Goal: Navigation & Orientation: Find specific page/section

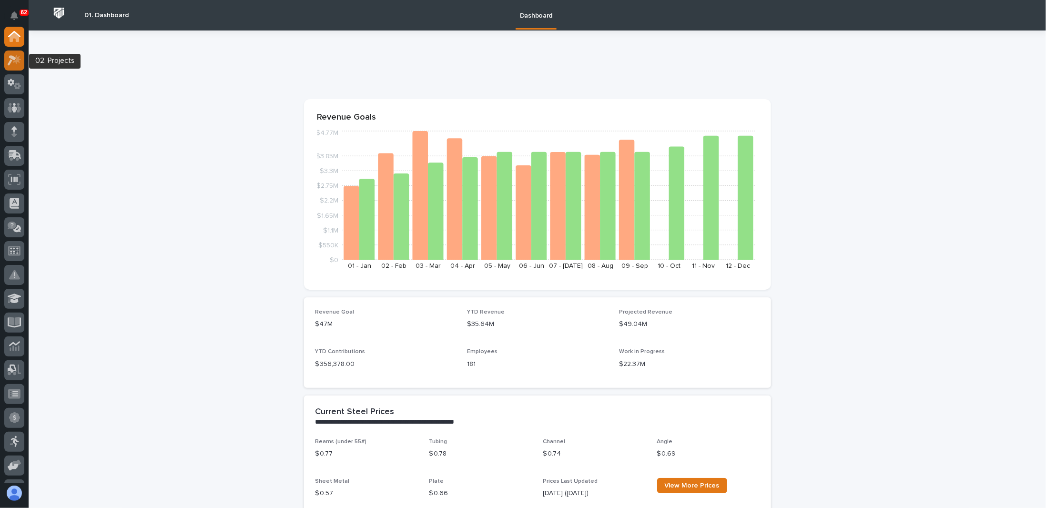
click at [14, 66] on div at bounding box center [14, 61] width 20 height 20
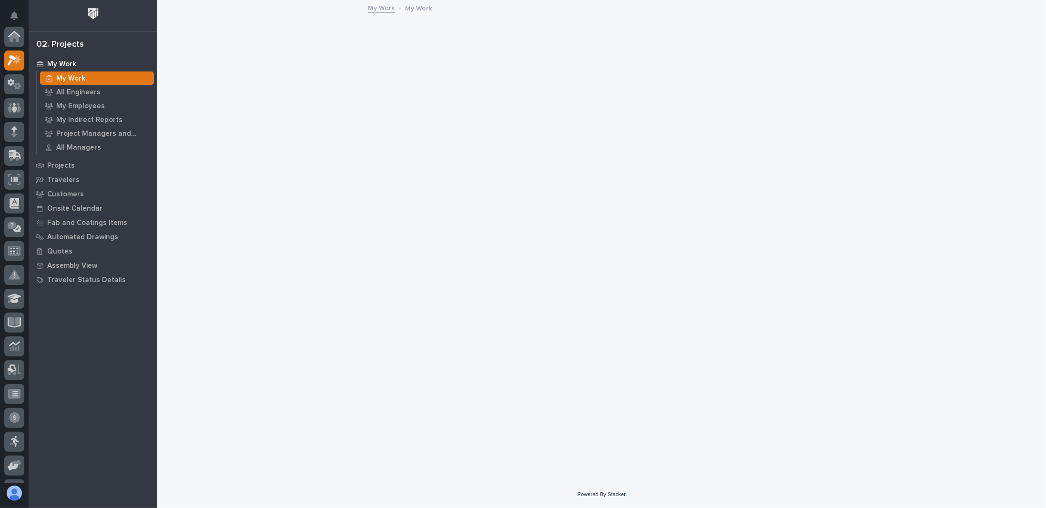
scroll to position [24, 0]
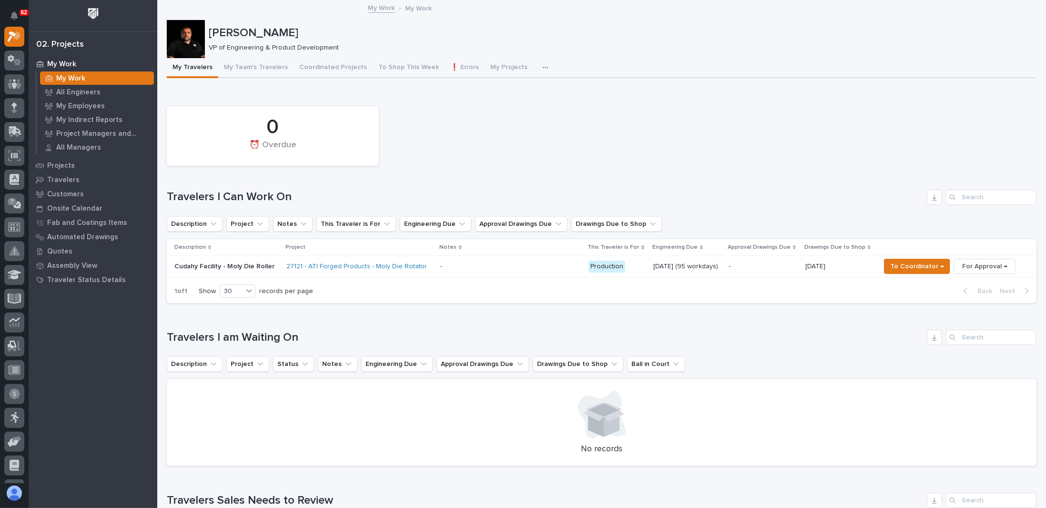
click at [471, 263] on p at bounding box center [510, 267] width 141 height 8
